Goal: Communication & Community: Answer question/provide support

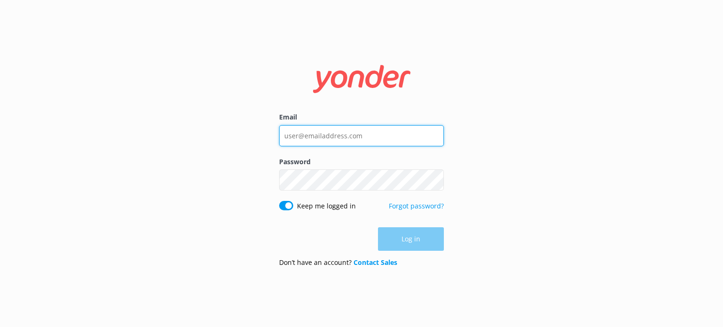
type input "[EMAIL_ADDRESS][DOMAIN_NAME]"
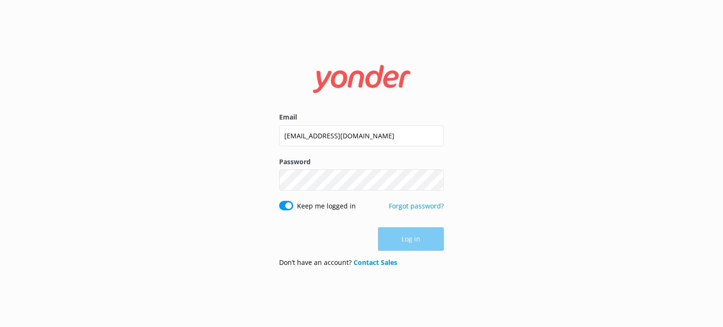
click at [424, 239] on div "Log in" at bounding box center [361, 239] width 165 height 24
click at [407, 235] on button "Log in" at bounding box center [411, 240] width 66 height 24
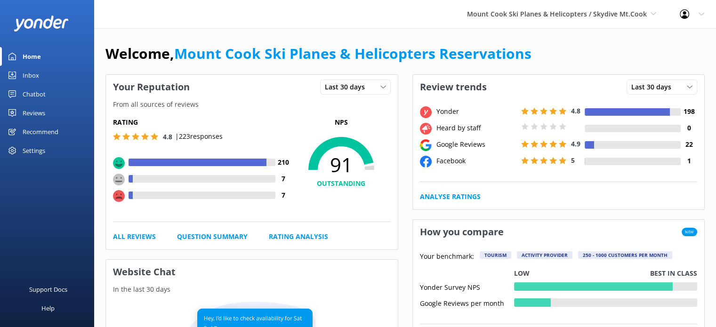
click at [37, 114] on div "Reviews" at bounding box center [34, 113] width 23 height 19
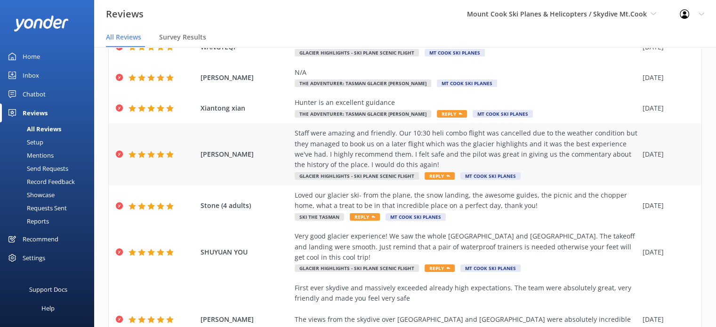
scroll to position [107, 0]
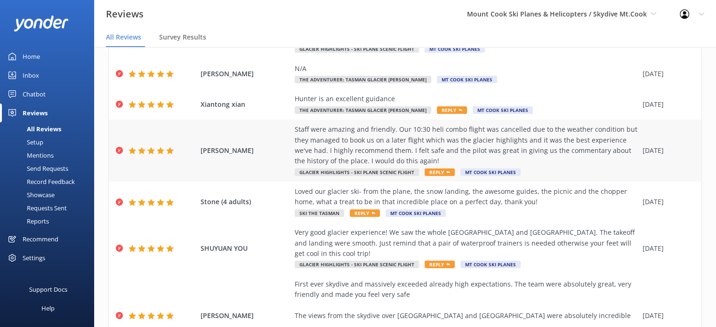
click at [495, 141] on div "Staff were amazing and friendly. Our 10:30 heli combo flight was cancelled due …" at bounding box center [466, 145] width 343 height 42
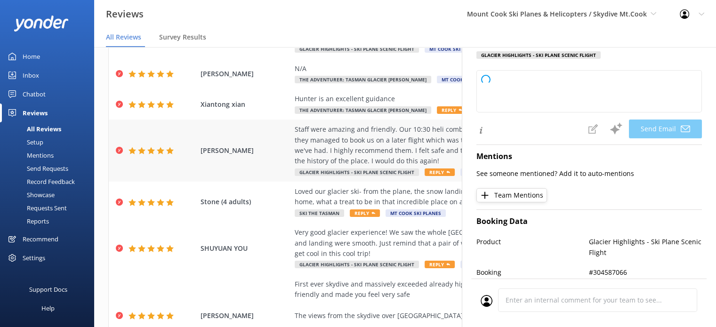
type textarea "Thank you so much for your wonderful review, [PERSON_NAME]! We're delighted to …"
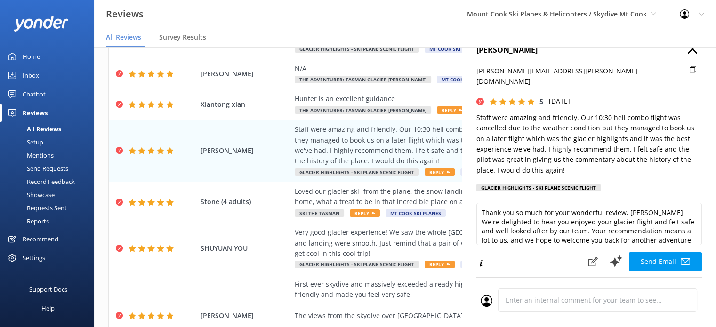
scroll to position [0, 0]
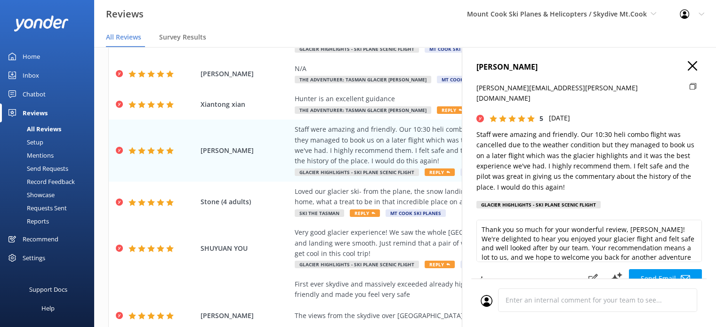
click at [691, 69] on h4 "[PERSON_NAME]" at bounding box center [588, 67] width 225 height 12
click at [687, 66] on use at bounding box center [691, 65] width 9 height 9
